Goal: Task Accomplishment & Management: Manage account settings

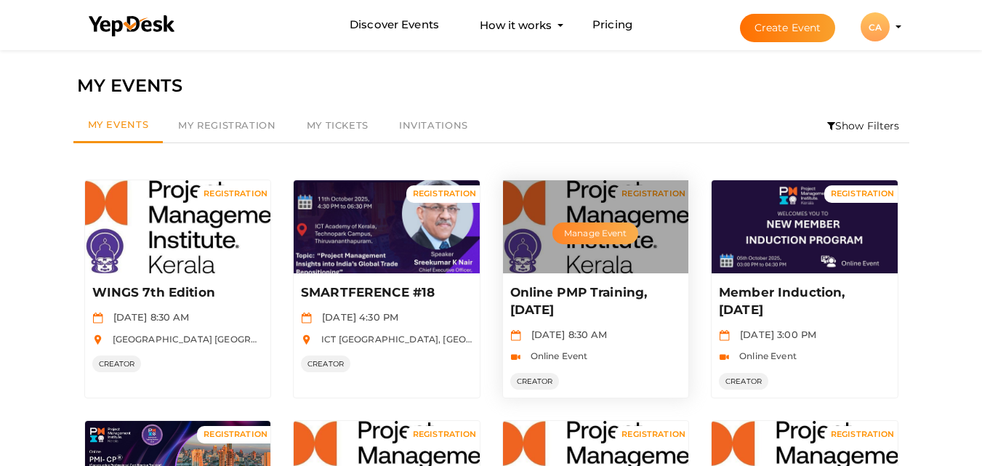
click at [570, 230] on button "Manage Event" at bounding box center [595, 233] width 86 height 22
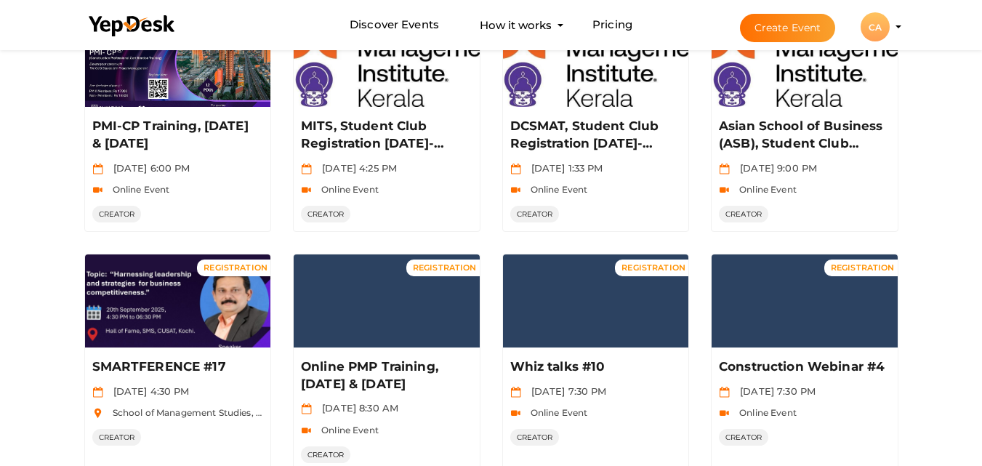
scroll to position [744, 0]
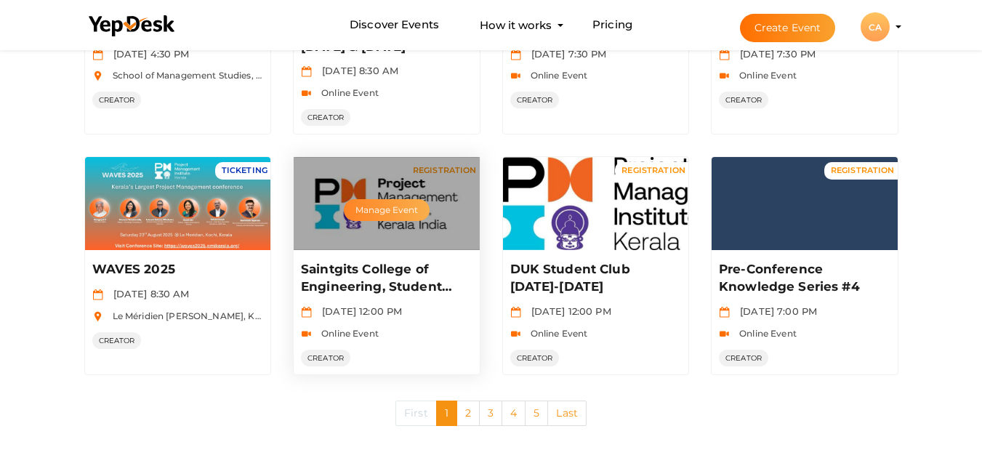
click at [379, 215] on button "Manage Event" at bounding box center [387, 210] width 86 height 22
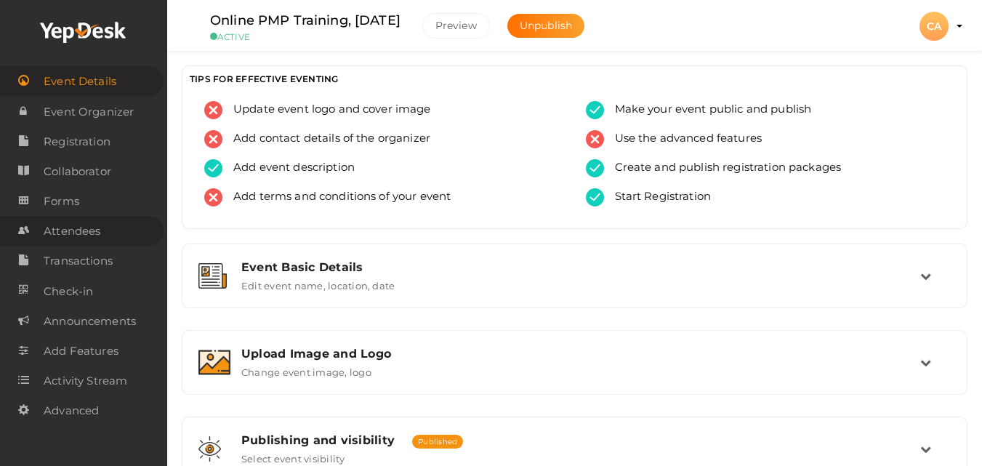
click at [93, 230] on span "Attendees" at bounding box center [72, 231] width 57 height 29
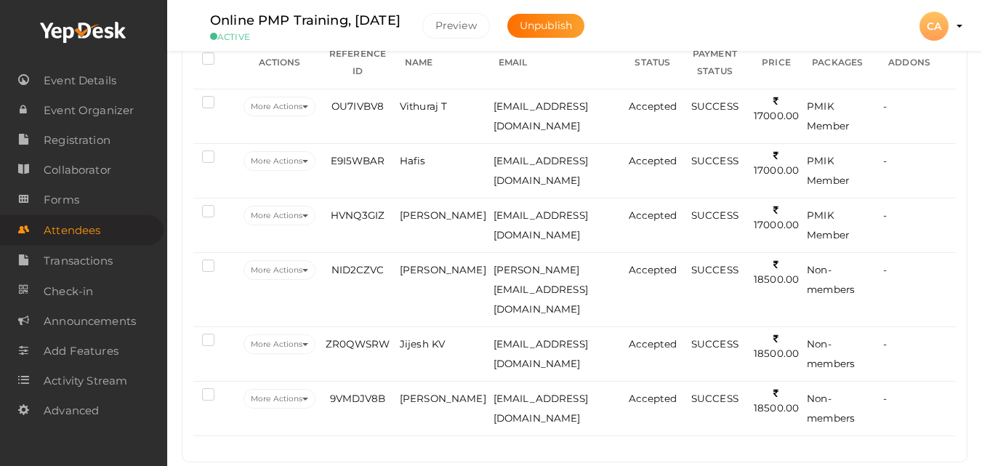
scroll to position [261, 0]
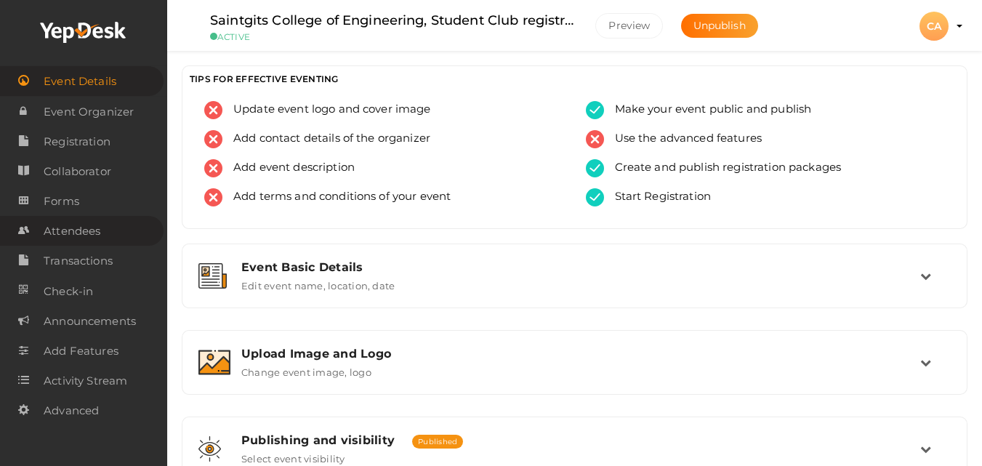
click at [68, 227] on span "Attendees" at bounding box center [72, 231] width 57 height 29
